Goal: Navigation & Orientation: Find specific page/section

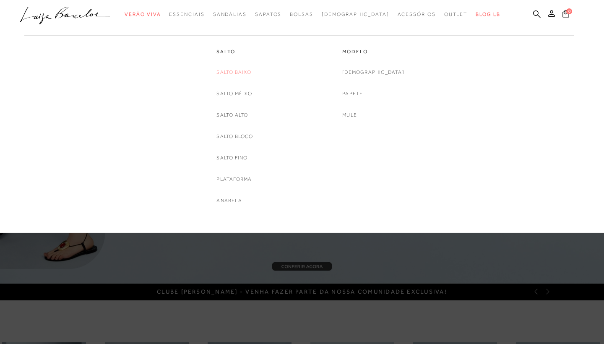
click at [240, 72] on link "Salto Baixo" at bounding box center [233, 72] width 35 height 9
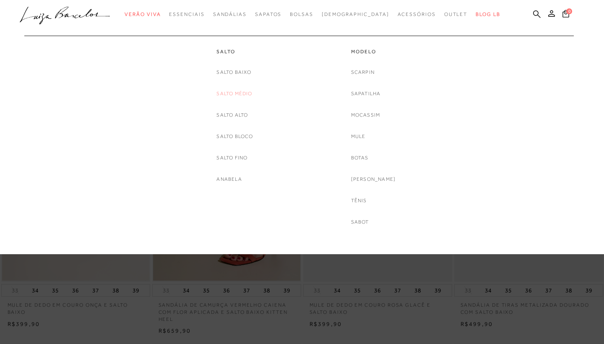
click at [234, 93] on link "Salto Médio" at bounding box center [234, 93] width 36 height 9
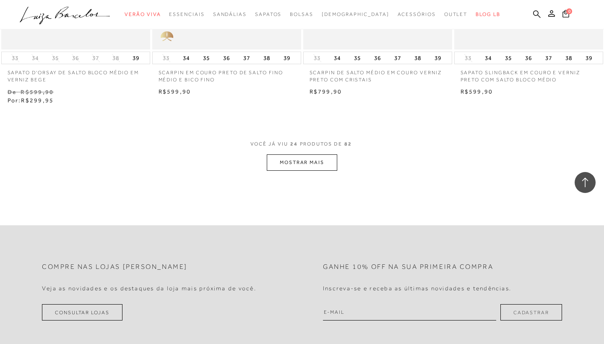
scroll to position [1716, 0]
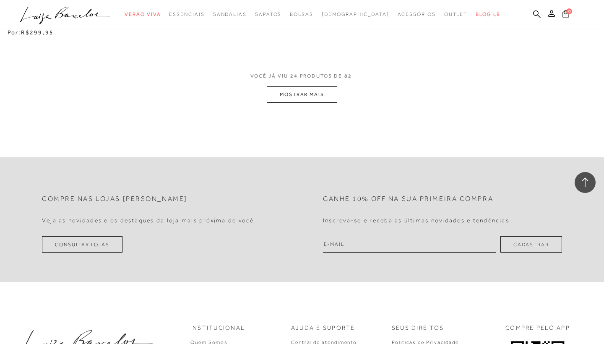
click at [314, 86] on button "MOSTRAR MAIS" at bounding box center [302, 94] width 70 height 16
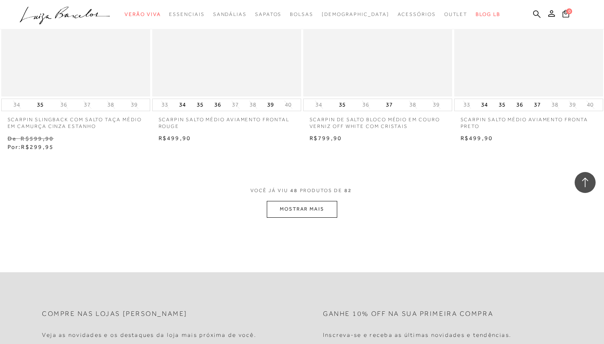
scroll to position [3371, 0]
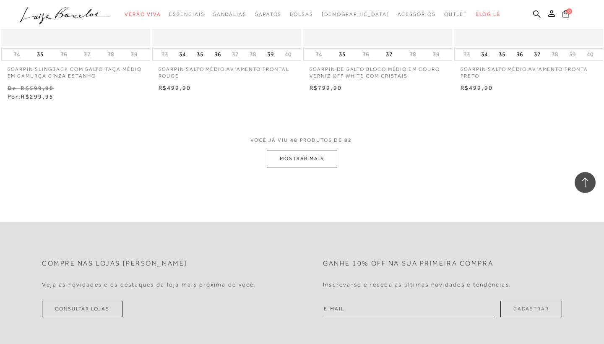
click at [294, 151] on button "MOSTRAR MAIS" at bounding box center [302, 159] width 70 height 16
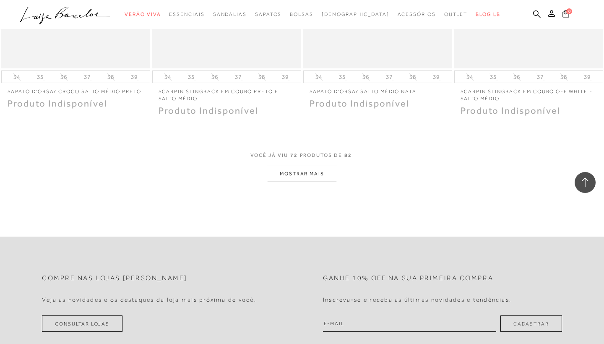
scroll to position [5143, 0]
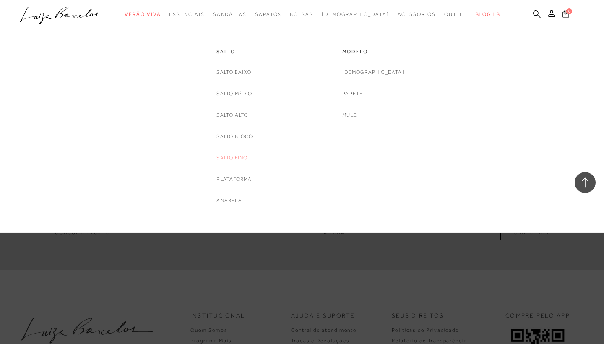
click at [239, 158] on link "Salto Fino" at bounding box center [231, 157] width 31 height 9
